Goal: Task Accomplishment & Management: Use online tool/utility

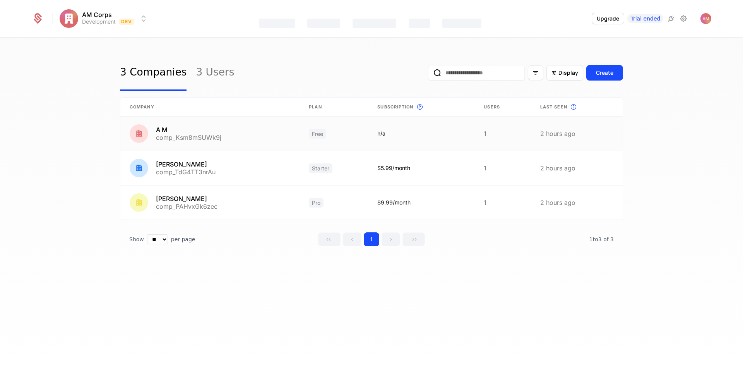
click at [181, 138] on link at bounding box center [209, 133] width 179 height 34
click at [178, 135] on link at bounding box center [209, 133] width 179 height 34
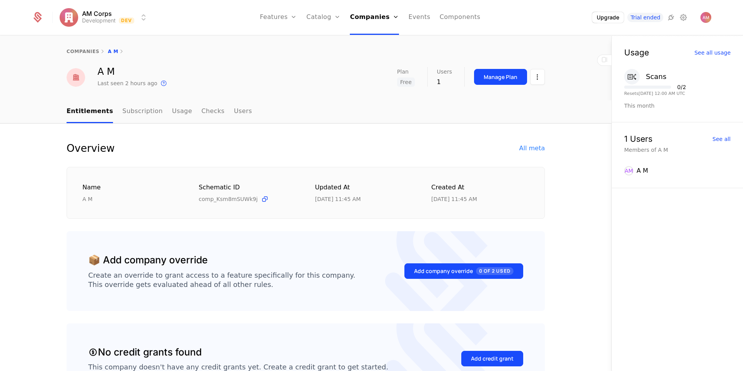
click at [172, 116] on link "Usage" at bounding box center [182, 111] width 20 height 23
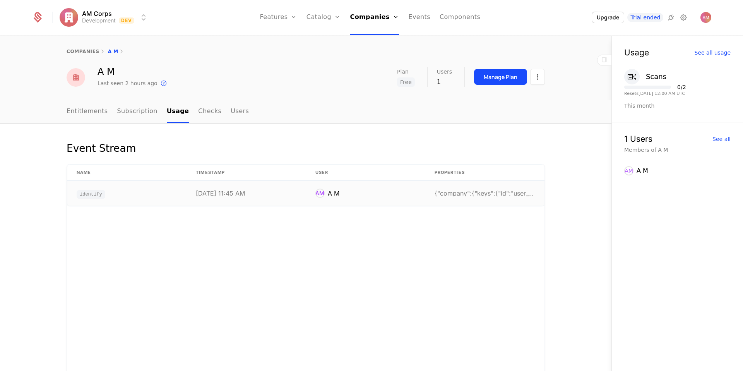
click at [448, 195] on div "{"company":{"keys":{"id":"user_33b1rYT3GZLt3gXk4WH" at bounding box center [484, 193] width 101 height 6
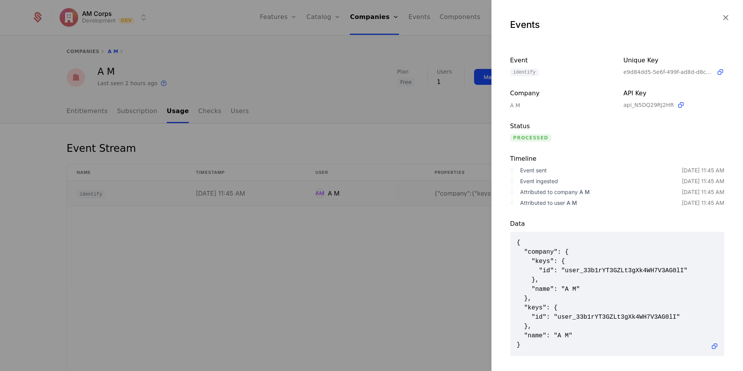
click at [448, 195] on div at bounding box center [371, 185] width 743 height 371
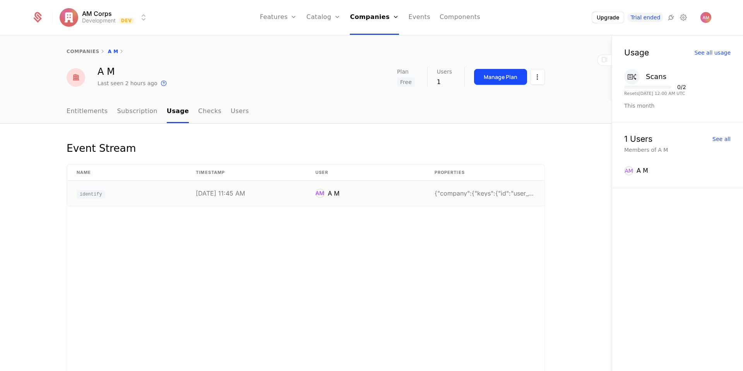
click at [448, 195] on div "{"company":{"keys":{"id":"user_33b1rYT3GZLt3gXk4WH" at bounding box center [484, 193] width 101 height 6
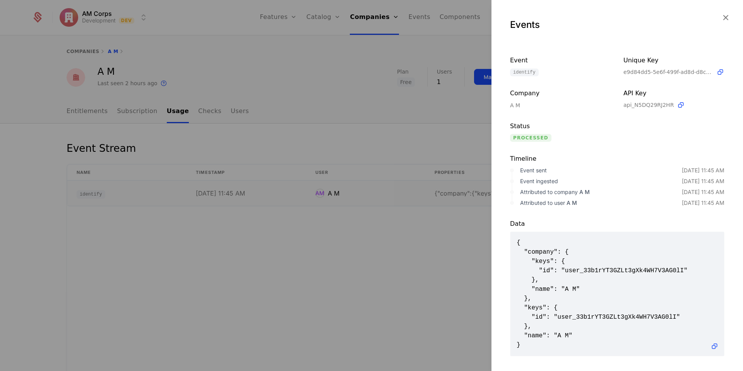
click at [448, 195] on div at bounding box center [371, 185] width 743 height 371
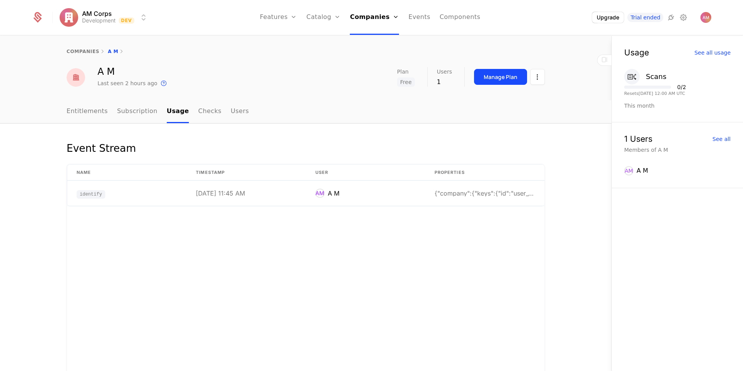
click at [685, 18] on icon at bounding box center [683, 17] width 9 height 9
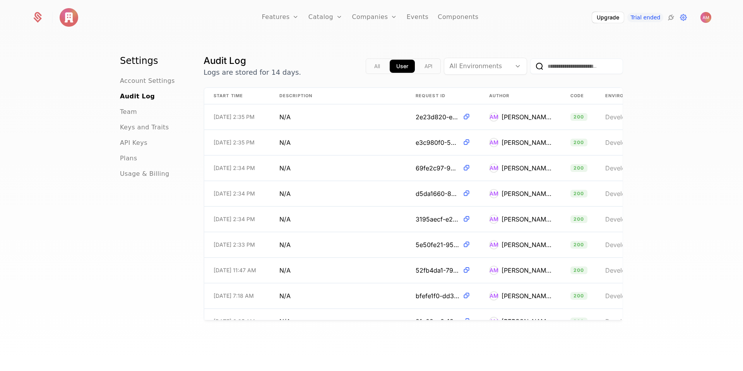
click at [669, 18] on icon at bounding box center [670, 17] width 9 height 9
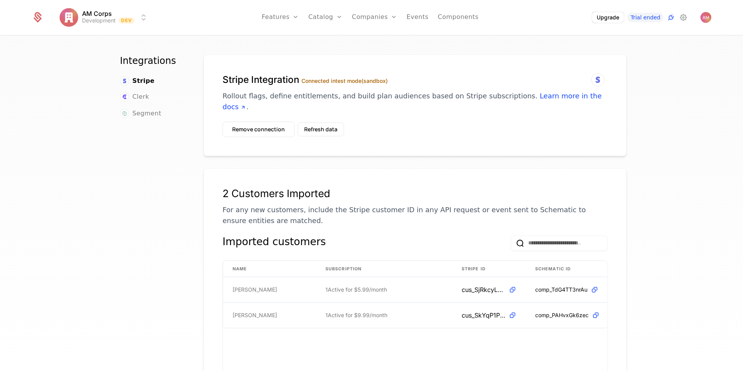
click at [153, 96] on div "Clerk" at bounding box center [152, 97] width 65 height 10
click at [145, 96] on span "Clerk" at bounding box center [140, 96] width 17 height 9
